Goal: Task Accomplishment & Management: Use online tool/utility

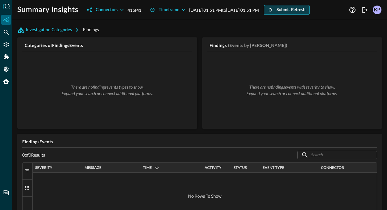
click at [306, 12] on div "Submit Refresh" at bounding box center [291, 10] width 29 height 8
click at [306, 11] on div "Submit Refresh" at bounding box center [291, 10] width 29 height 8
